Goal: Download file/media

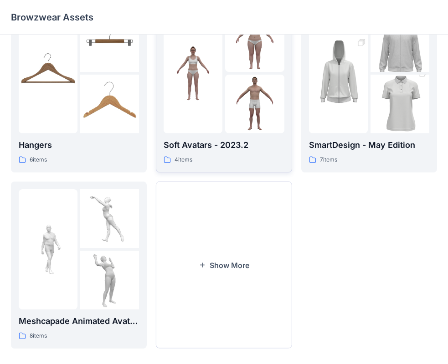
scroll to position [226, 0]
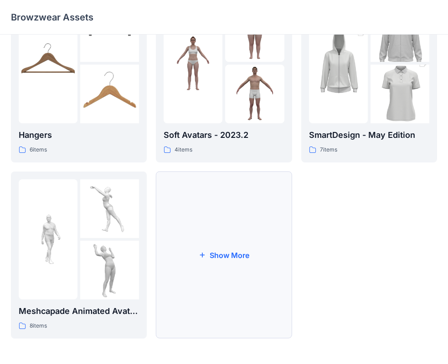
click at [203, 238] on button "Show More" at bounding box center [224, 255] width 136 height 167
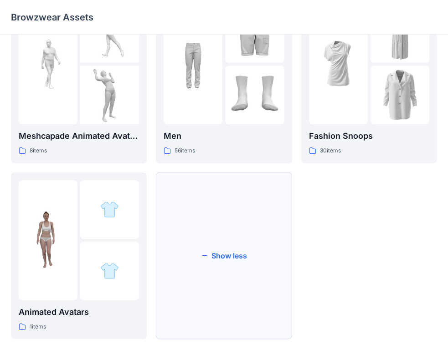
scroll to position [402, 0]
click at [210, 214] on button "Show less" at bounding box center [224, 255] width 136 height 167
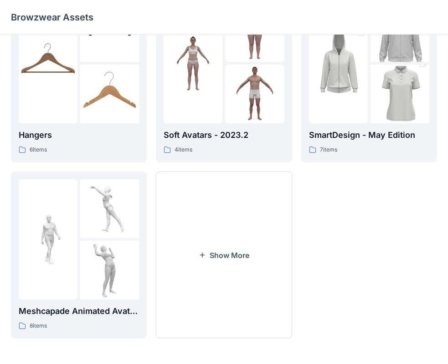
scroll to position [226, 0]
click at [209, 204] on button "Show More" at bounding box center [224, 255] width 136 height 167
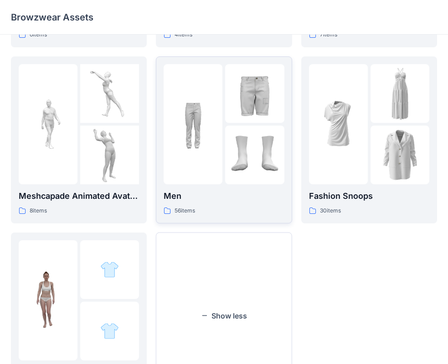
scroll to position [363, 0]
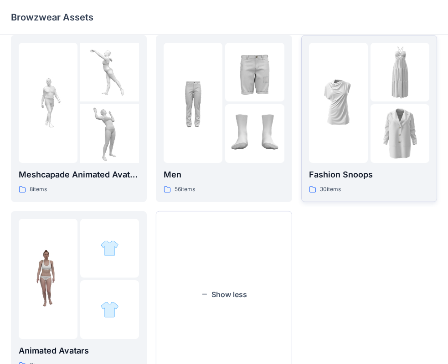
click at [352, 139] on div at bounding box center [338, 103] width 59 height 120
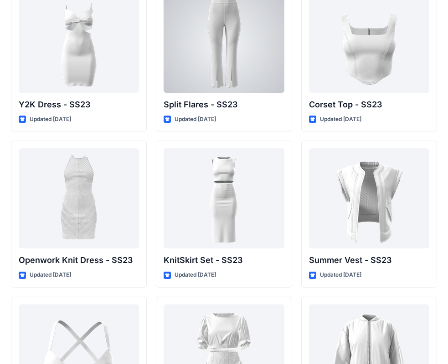
scroll to position [795, 0]
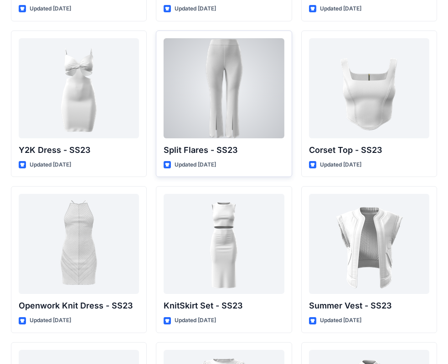
click at [212, 102] on div at bounding box center [223, 88] width 120 height 100
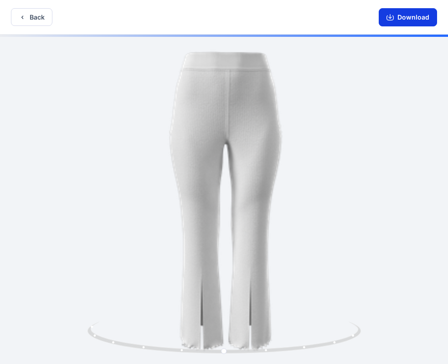
click at [387, 22] on button "Download" at bounding box center [407, 17] width 58 height 18
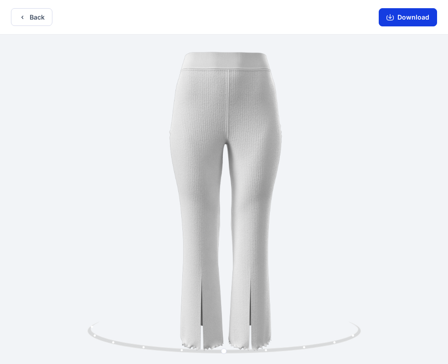
click at [424, 16] on button "Download" at bounding box center [407, 17] width 58 height 18
click at [388, 20] on icon "button" at bounding box center [389, 17] width 7 height 7
